Goal: Task Accomplishment & Management: Use online tool/utility

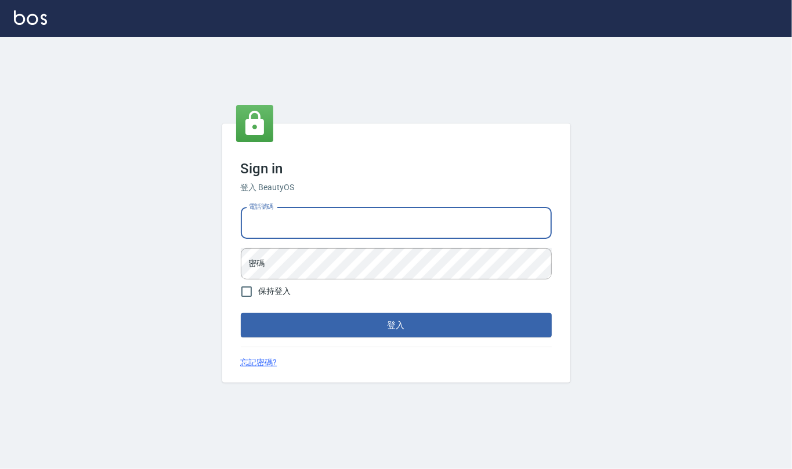
click at [359, 218] on input "電話號碼" at bounding box center [396, 223] width 311 height 31
type input "24212651"
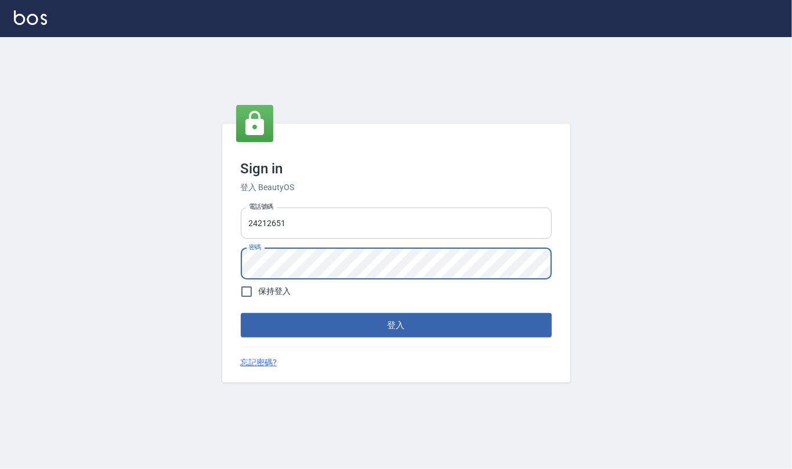
click at [241, 313] on button "登入" at bounding box center [396, 325] width 311 height 24
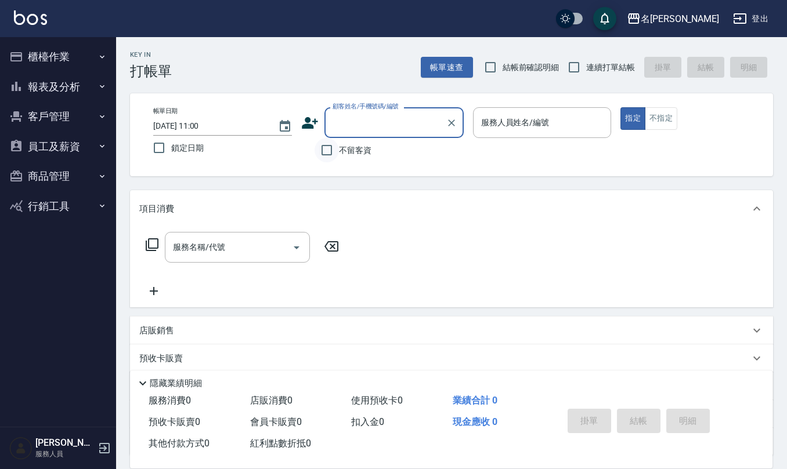
click at [331, 152] on input "不留客資" at bounding box center [327, 150] width 24 height 24
checkbox input "true"
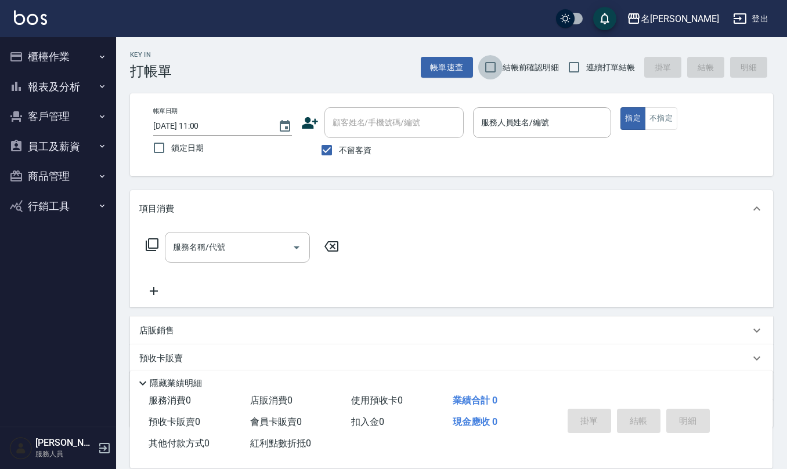
drag, startPoint x: 488, startPoint y: 68, endPoint x: 551, endPoint y: 66, distance: 63.3
click at [493, 66] on input "結帳前確認明細" at bounding box center [490, 67] width 24 height 24
checkbox input "true"
click at [579, 68] on input "連續打單結帳" at bounding box center [574, 67] width 24 height 24
checkbox input "true"
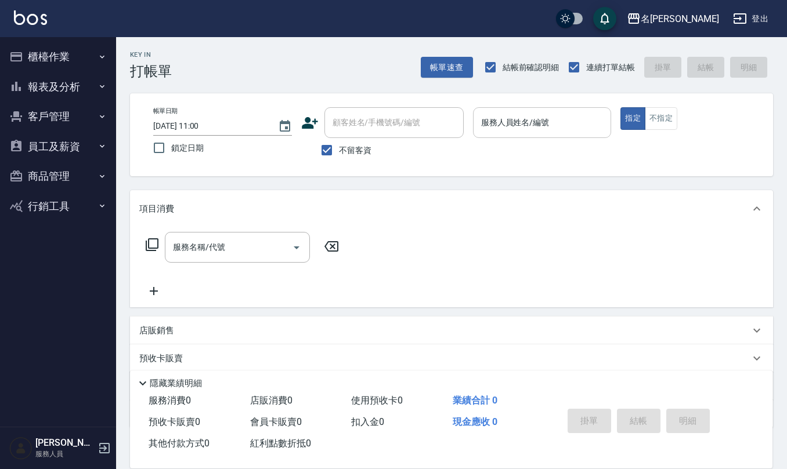
click at [518, 111] on div "服務人員姓名/編號" at bounding box center [542, 122] width 139 height 31
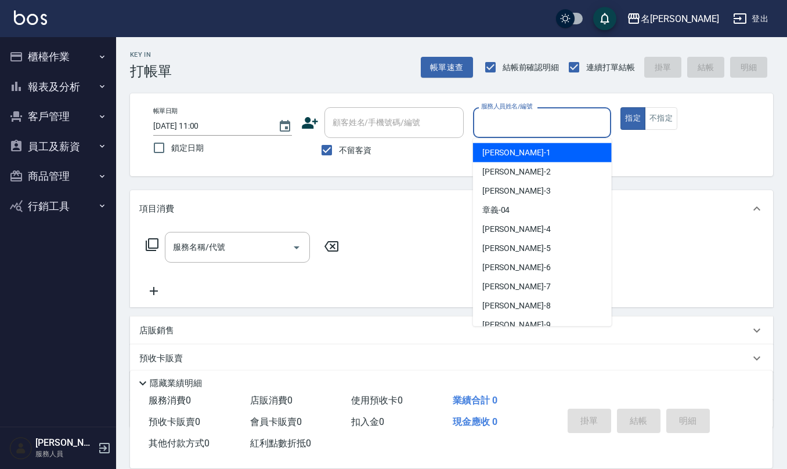
click at [518, 111] on div "服務人員姓名/編號 服務人員姓名/編號" at bounding box center [542, 122] width 139 height 31
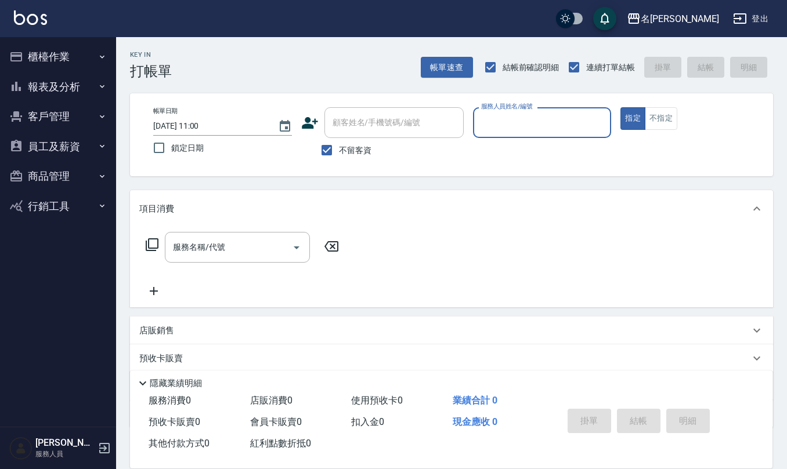
click at [518, 115] on input "服務人員姓名/編號" at bounding box center [542, 123] width 128 height 20
